Goal: Task Accomplishment & Management: Use online tool/utility

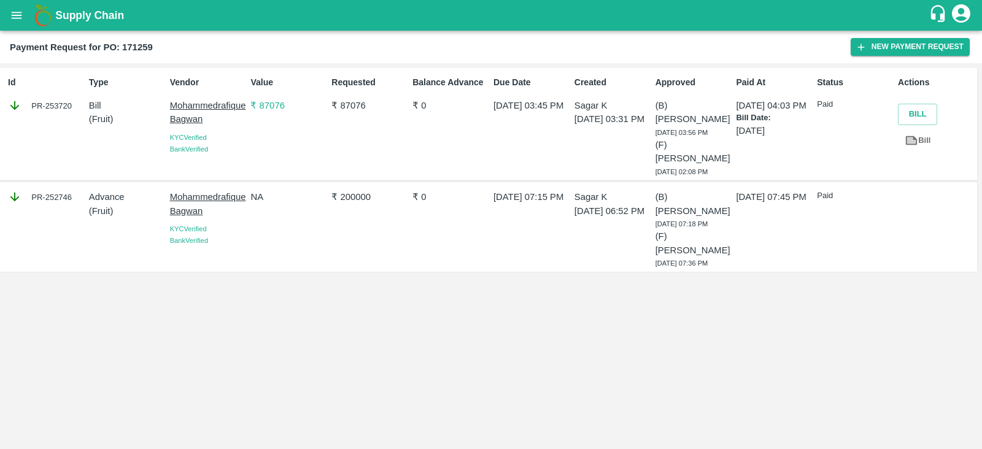
click at [32, 20] on img at bounding box center [43, 15] width 25 height 25
click at [12, 16] on icon "open drawer" at bounding box center [17, 16] width 14 height 14
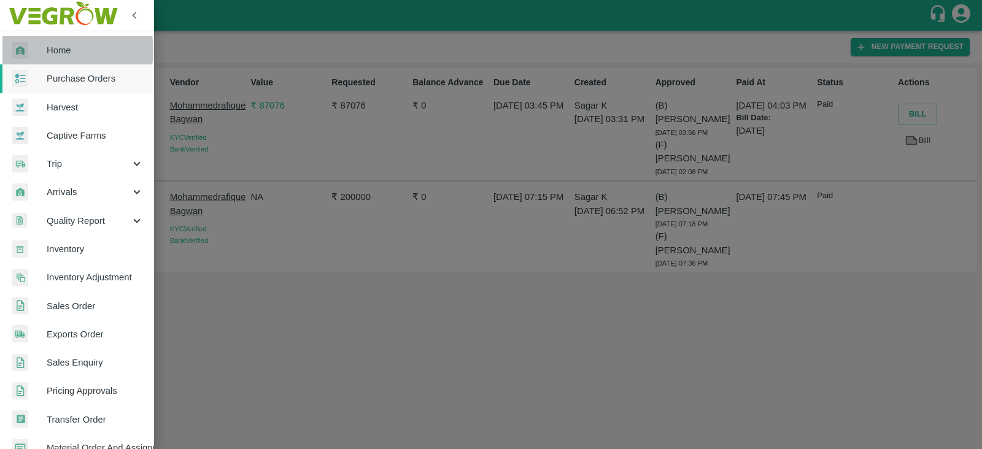
click at [61, 50] on span "Home" at bounding box center [95, 51] width 97 height 14
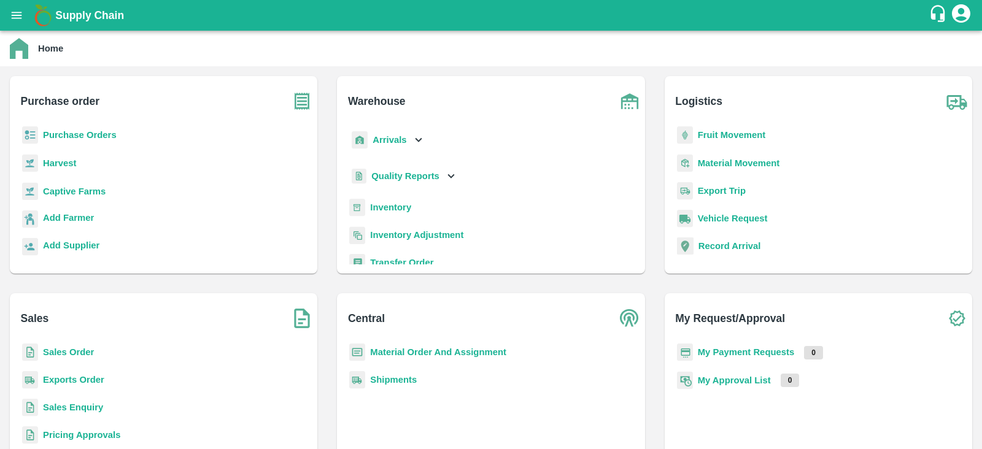
click at [71, 138] on b "Purchase Orders" at bounding box center [80, 135] width 74 height 10
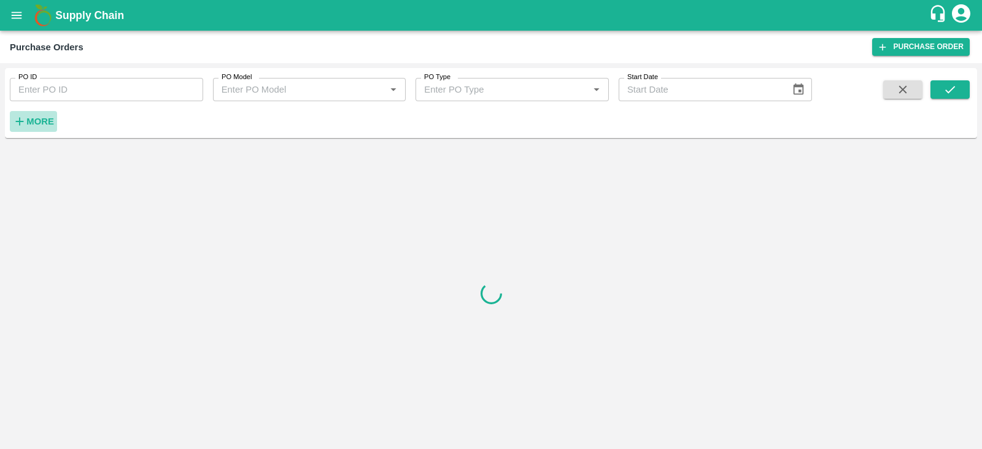
click at [37, 117] on strong "More" at bounding box center [40, 122] width 28 height 10
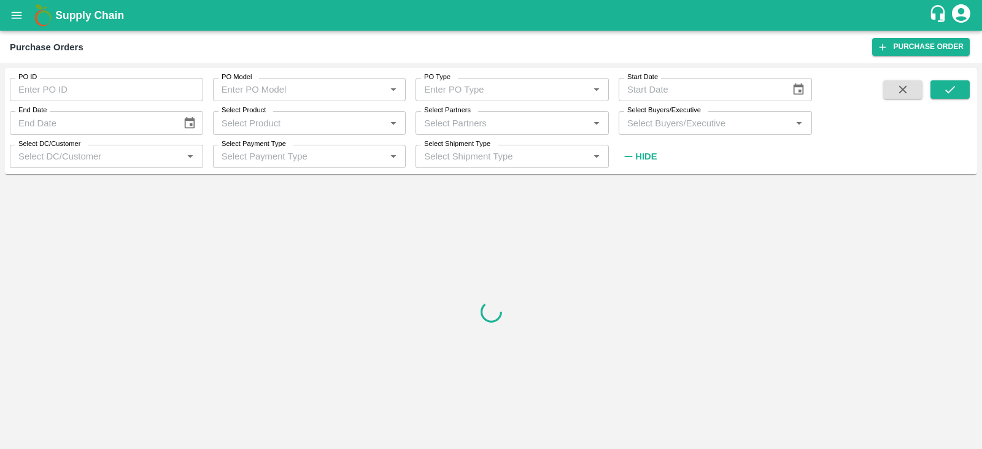
click at [489, 125] on input "Select Buyers/Executive" at bounding box center [705, 123] width 166 height 16
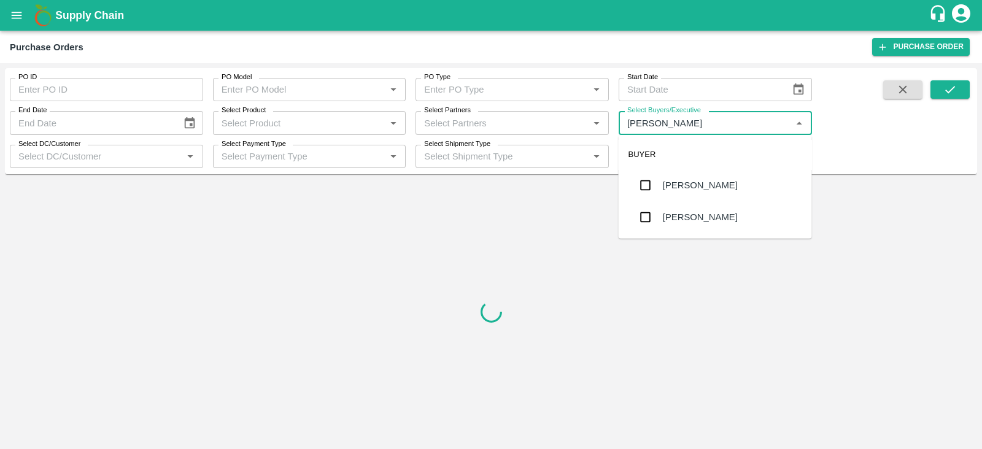
type input "avinash"
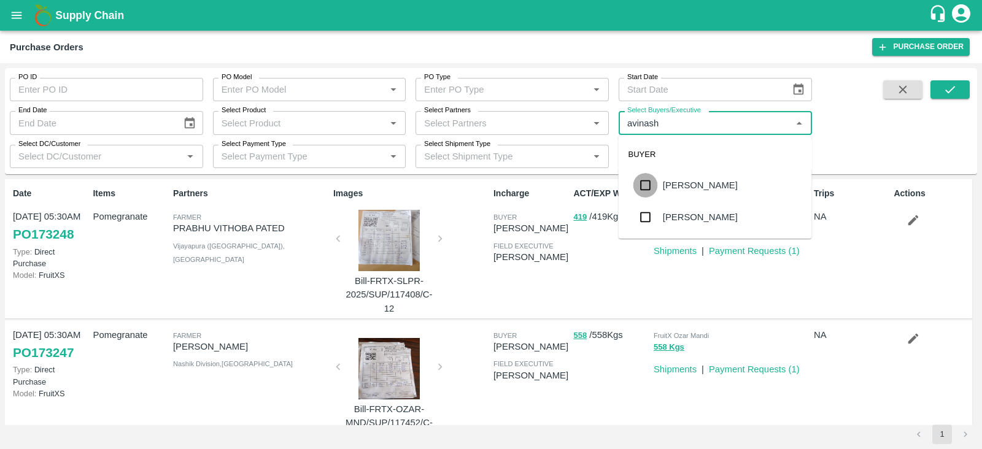
click at [489, 187] on input "checkbox" at bounding box center [646, 185] width 25 height 25
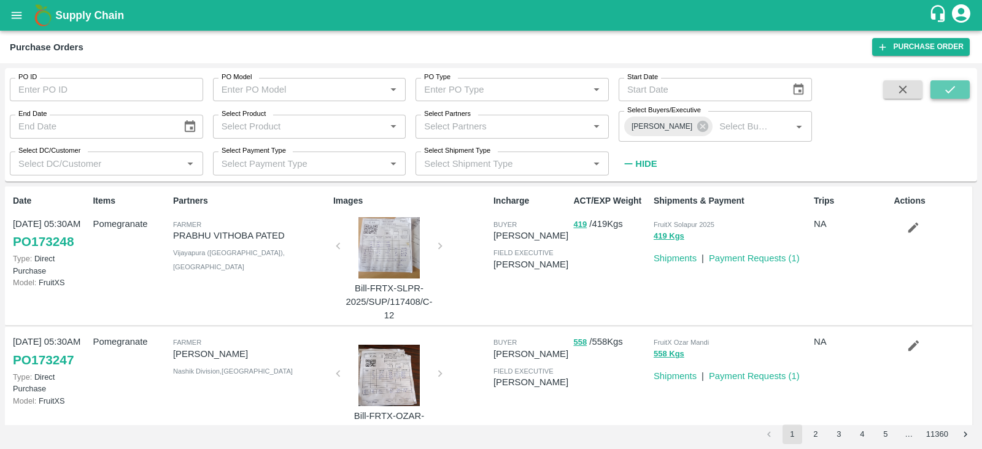
click at [489, 90] on icon "submit" at bounding box center [950, 89] width 10 height 7
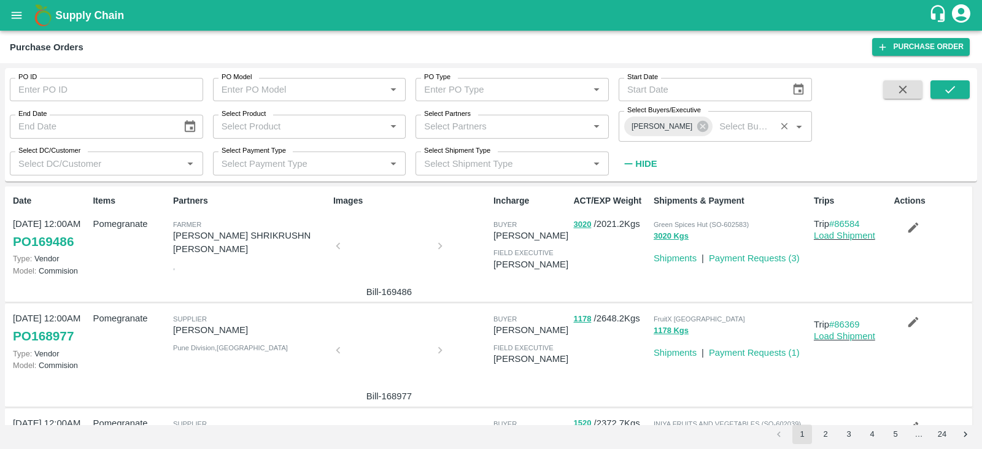
click at [489, 126] on div "Avinash Sharwan" at bounding box center [668, 127] width 88 height 20
click at [489, 129] on icon at bounding box center [702, 126] width 11 height 11
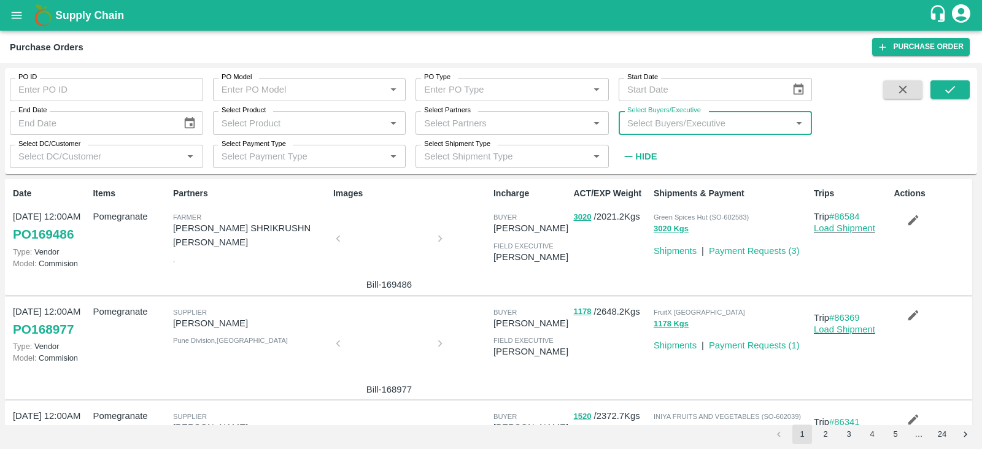
click at [489, 126] on input "Select Buyers/Executive" at bounding box center [705, 123] width 166 height 16
type input "avinash"
click at [489, 216] on input "checkbox" at bounding box center [646, 217] width 25 height 25
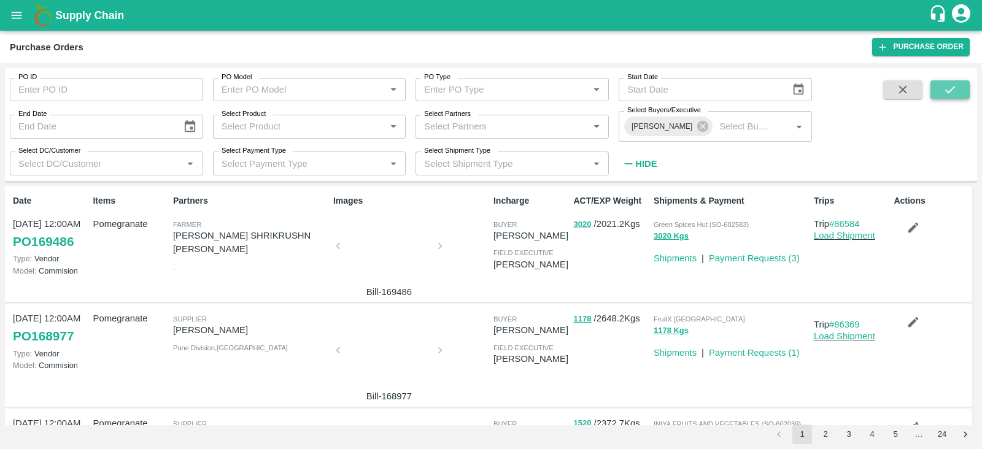
click at [489, 88] on button "submit" at bounding box center [950, 89] width 39 height 18
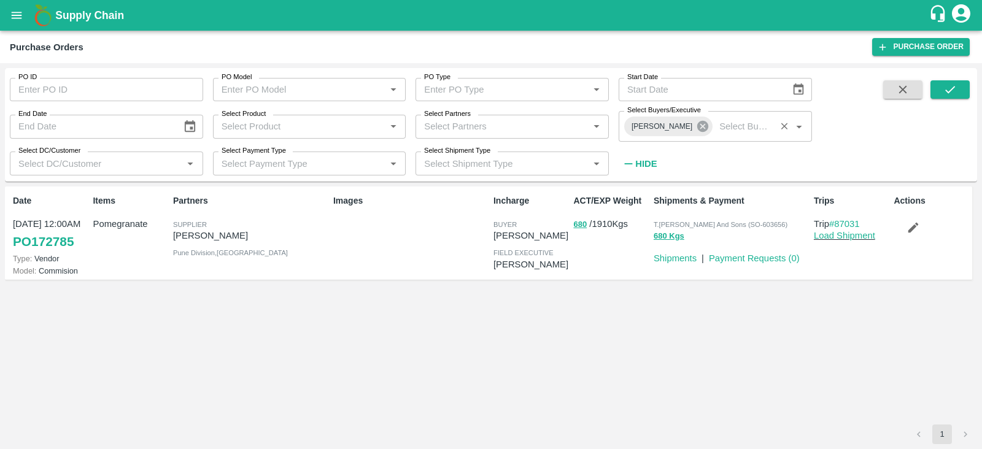
click at [489, 130] on icon at bounding box center [702, 126] width 11 height 11
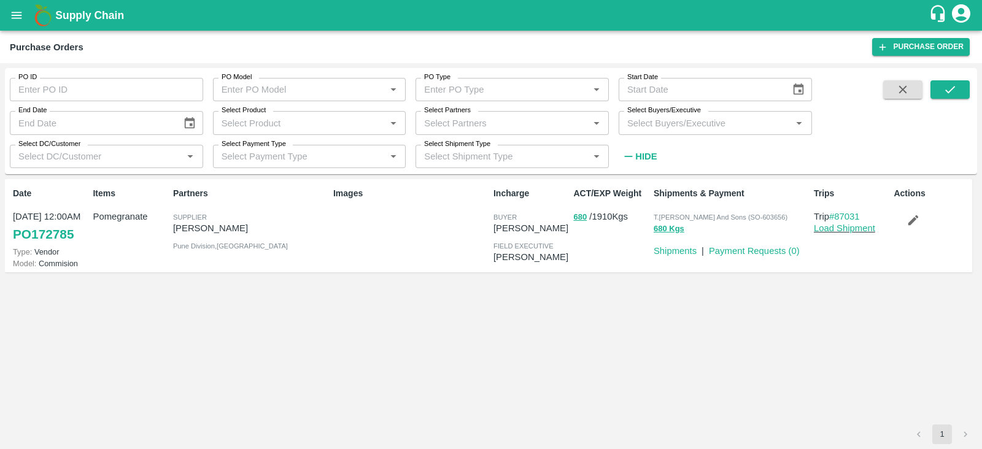
click at [489, 127] on input "Select Buyers/Executive" at bounding box center [705, 123] width 166 height 16
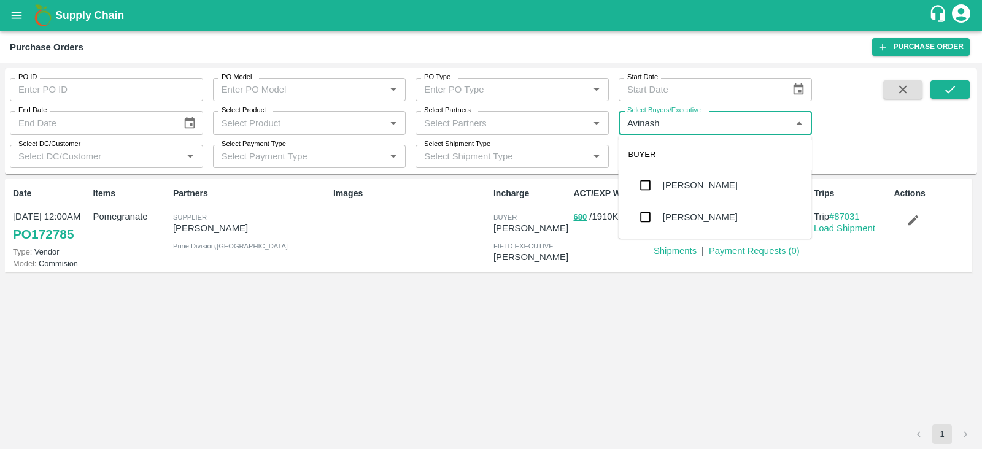
type input "Avinash"
click at [489, 127] on input "Select Buyers/Executive" at bounding box center [705, 123] width 166 height 16
type input "avinash"
click at [489, 128] on input "Select Buyers/Executive" at bounding box center [705, 123] width 166 height 16
type input "avina"
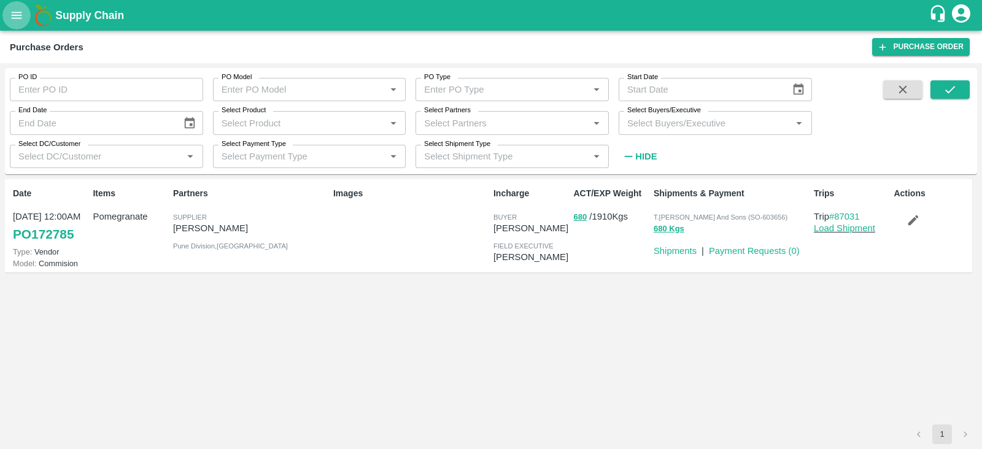
click at [23, 11] on button "open drawer" at bounding box center [16, 15] width 28 height 28
